Goal: Navigation & Orientation: Find specific page/section

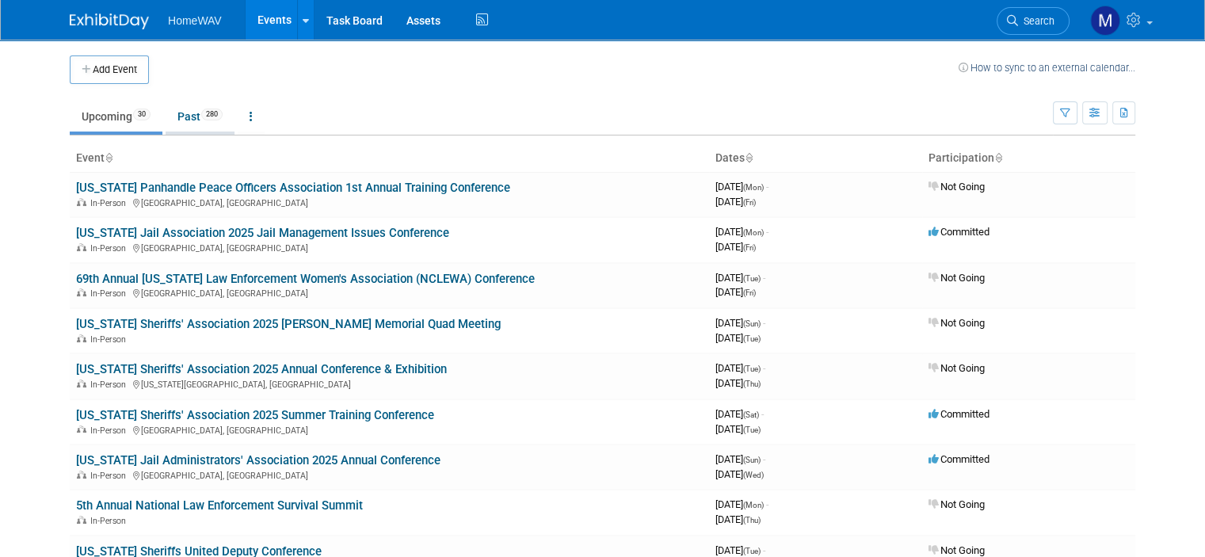
click at [176, 112] on link "Past 280" at bounding box center [200, 116] width 69 height 30
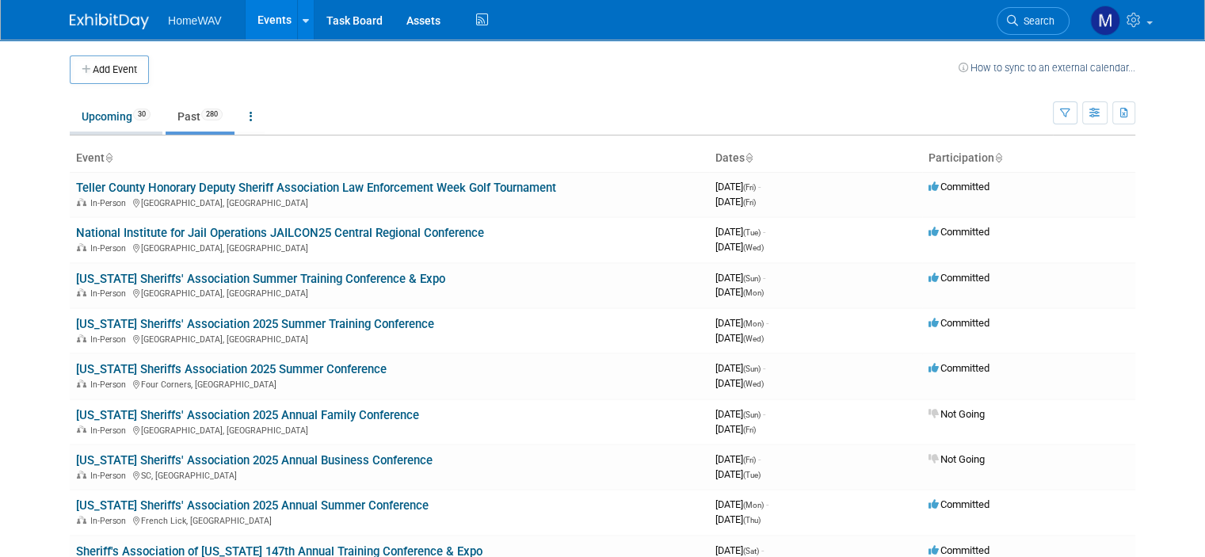
click at [95, 116] on link "Upcoming 30" at bounding box center [116, 116] width 93 height 30
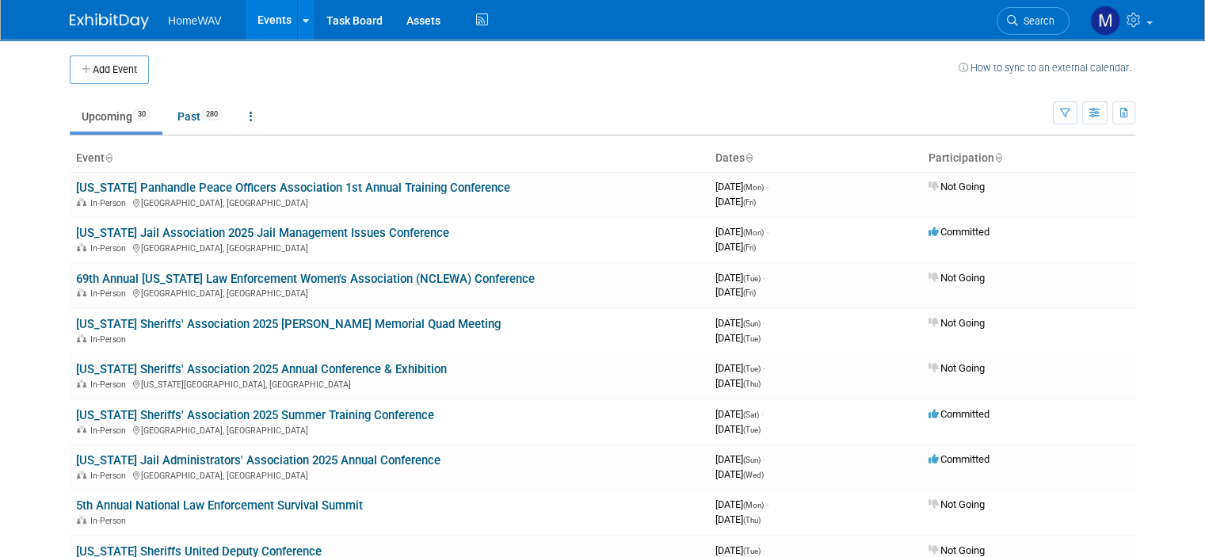
click at [545, 70] on td at bounding box center [553, 69] width 809 height 29
click at [507, 72] on td at bounding box center [553, 69] width 809 height 29
click at [303, 21] on icon at bounding box center [306, 21] width 6 height 10
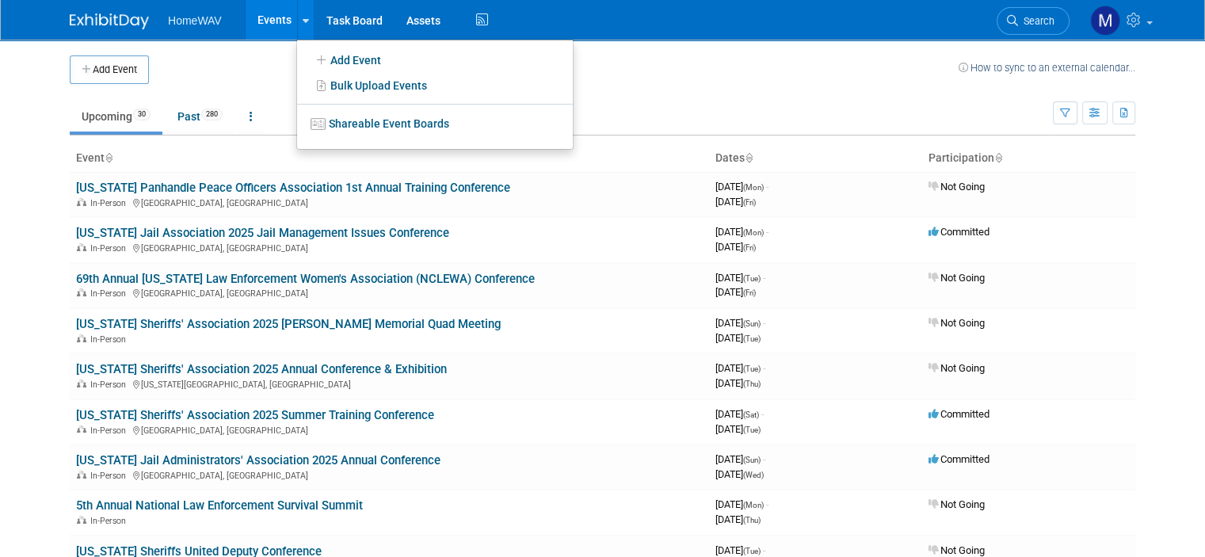
click at [653, 97] on td "Upcoming 30 Past 280 All Events 310 Past and Upcoming Grouped Annually Events g…" at bounding box center [561, 109] width 983 height 51
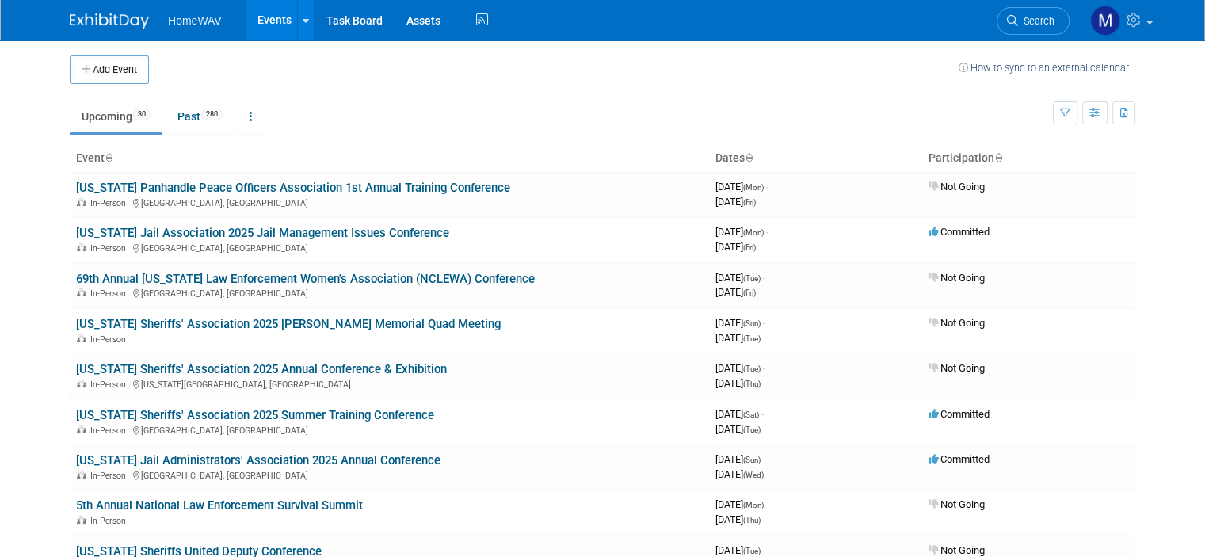
click at [179, 23] on span "HomeWAV" at bounding box center [195, 20] width 54 height 13
click at [115, 25] on img at bounding box center [109, 21] width 79 height 16
click at [324, 9] on link "Task Board" at bounding box center [354, 20] width 80 height 40
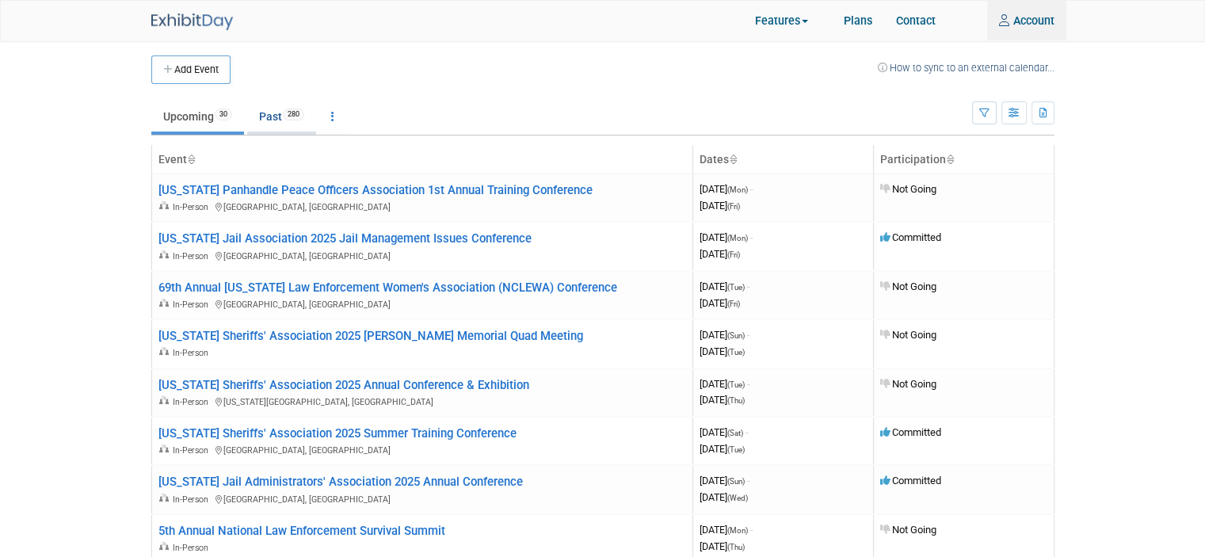
click at [269, 119] on link "Past 280" at bounding box center [281, 116] width 69 height 30
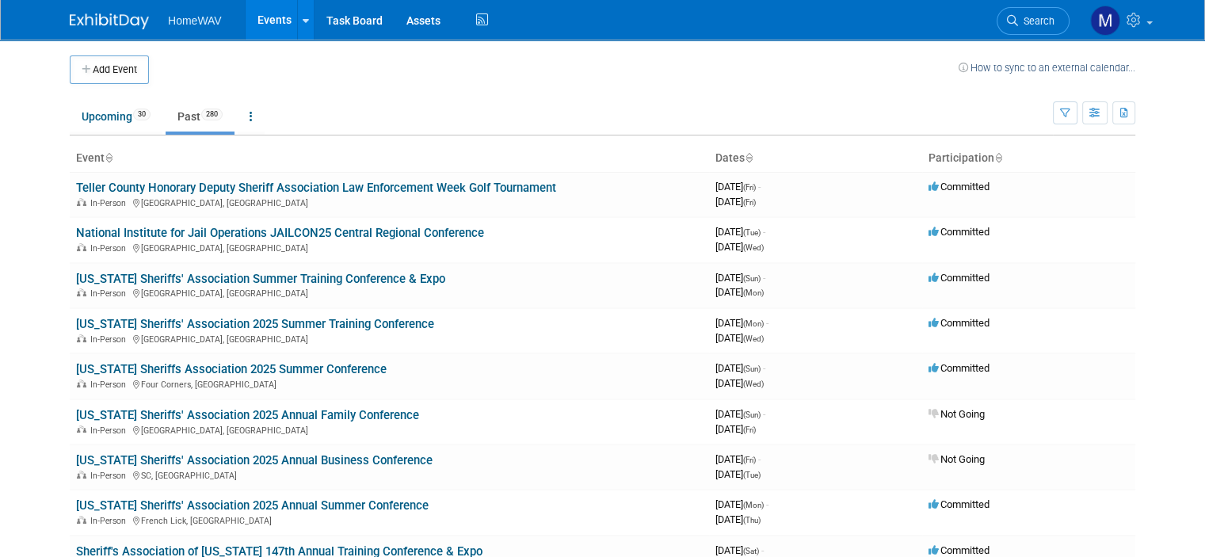
click at [451, 82] on td at bounding box center [553, 69] width 809 height 29
click at [209, 230] on link "National Institute for Jail Operations JAILCON25 Central Regional Conference" at bounding box center [280, 233] width 408 height 14
